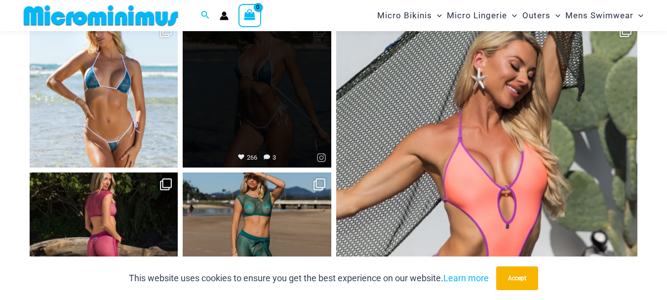
scroll to position [4122, 0]
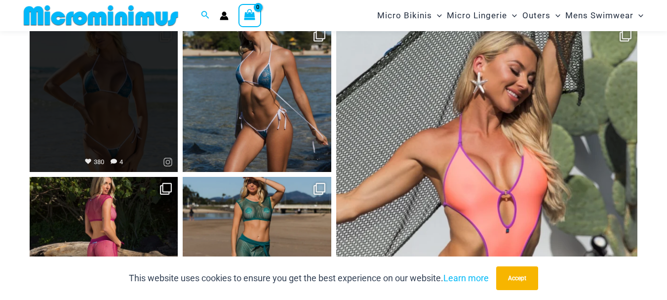
click at [135, 110] on link "Open" at bounding box center [104, 98] width 148 height 148
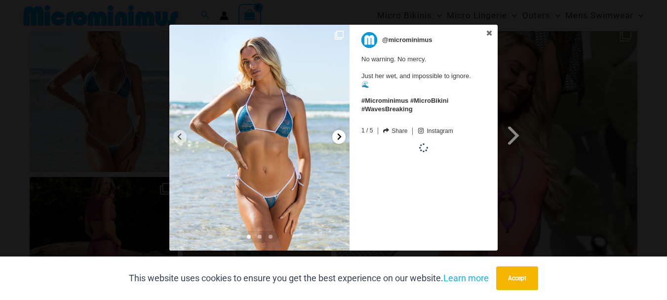
click at [340, 138] on icon at bounding box center [339, 136] width 7 height 7
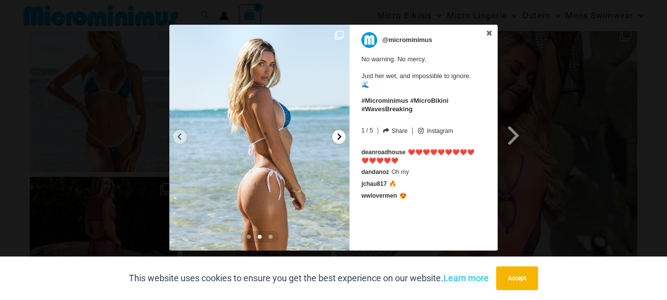
click at [340, 138] on icon at bounding box center [339, 136] width 7 height 7
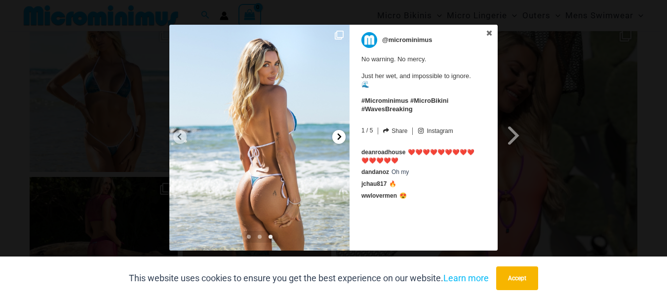
click at [340, 138] on icon at bounding box center [339, 136] width 7 height 7
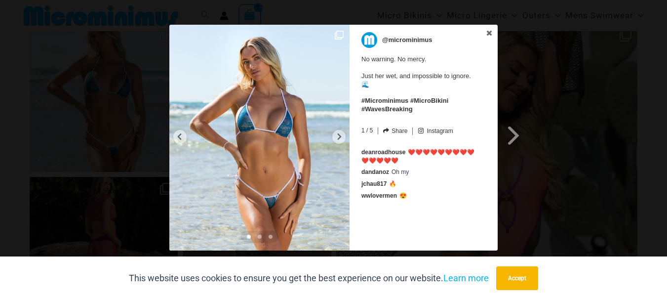
click at [176, 143] on img at bounding box center [259, 138] width 180 height 226
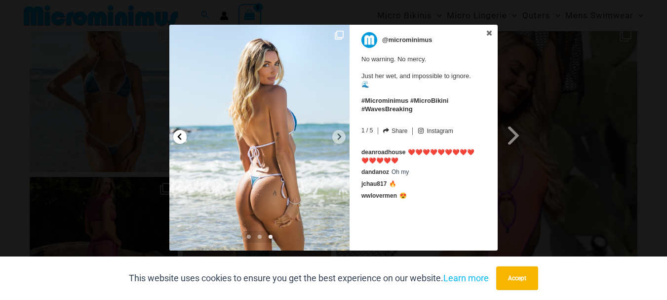
click at [176, 138] on icon at bounding box center [179, 136] width 7 height 7
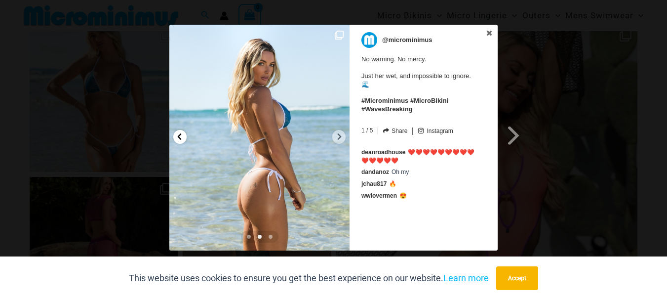
click at [176, 138] on icon at bounding box center [179, 136] width 7 height 7
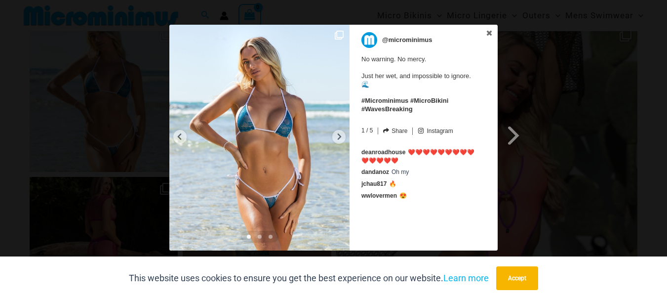
click at [277, 129] on img at bounding box center [259, 138] width 180 height 226
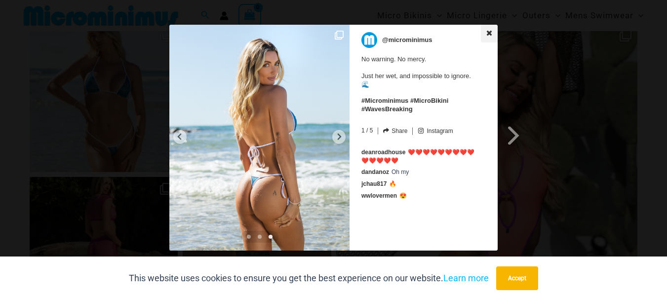
click at [488, 32] on icon at bounding box center [489, 32] width 5 height 5
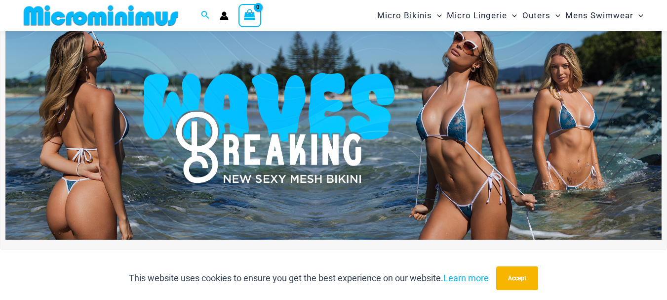
scroll to position [0, 0]
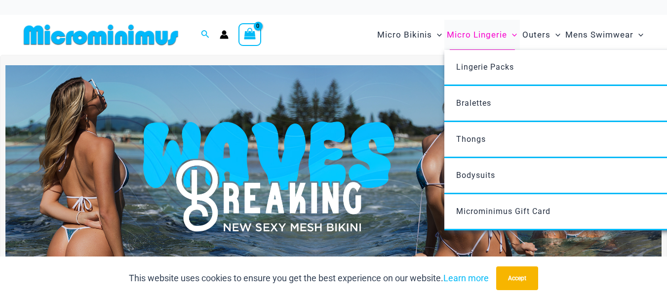
click at [475, 34] on span "Micro Lingerie" at bounding box center [477, 34] width 60 height 25
